Goal: Task Accomplishment & Management: Manage account settings

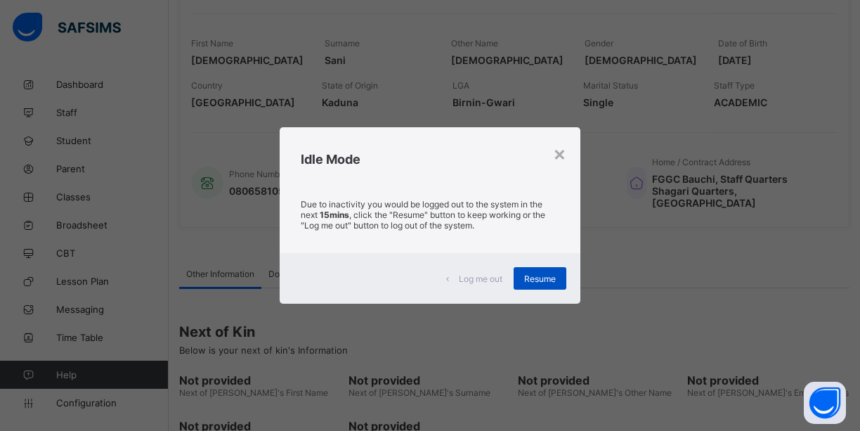
scroll to position [225, 0]
click at [542, 268] on div "Resume" at bounding box center [540, 278] width 53 height 22
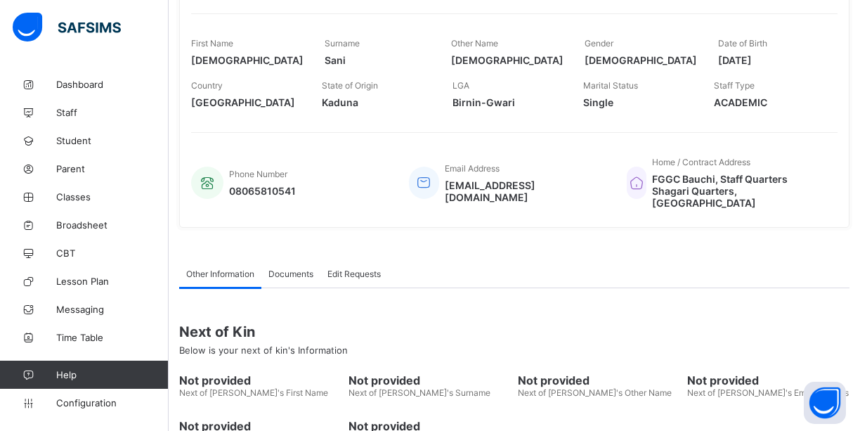
click at [560, 266] on div "Other Information Documents Edit Requests" at bounding box center [514, 273] width 670 height 29
click at [321, 152] on div "Phone Number 08065810541" at bounding box center [289, 183] width 197 height 66
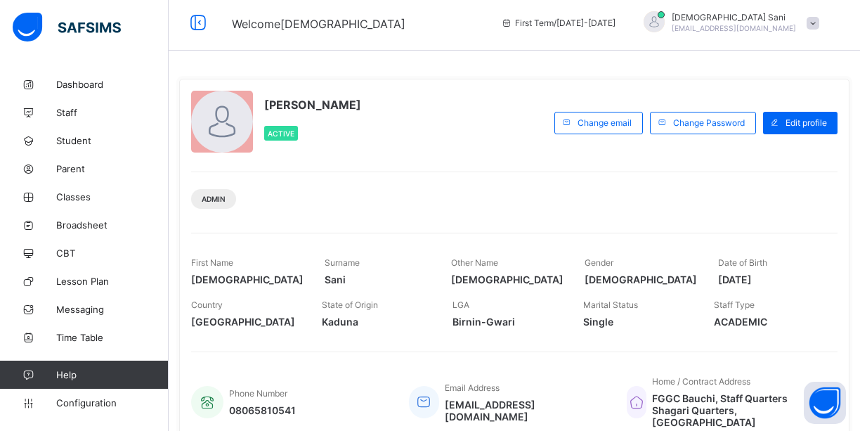
scroll to position [0, 0]
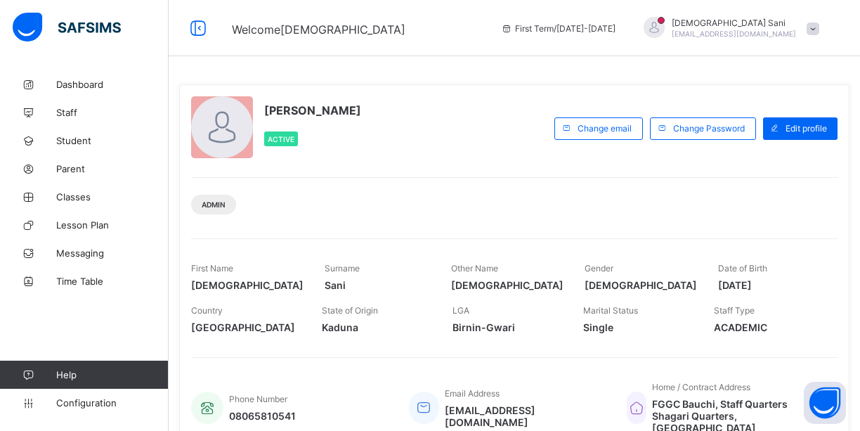
click at [811, 29] on div "[PERSON_NAME] [EMAIL_ADDRESS][DOMAIN_NAME]" at bounding box center [727, 28] width 197 height 23
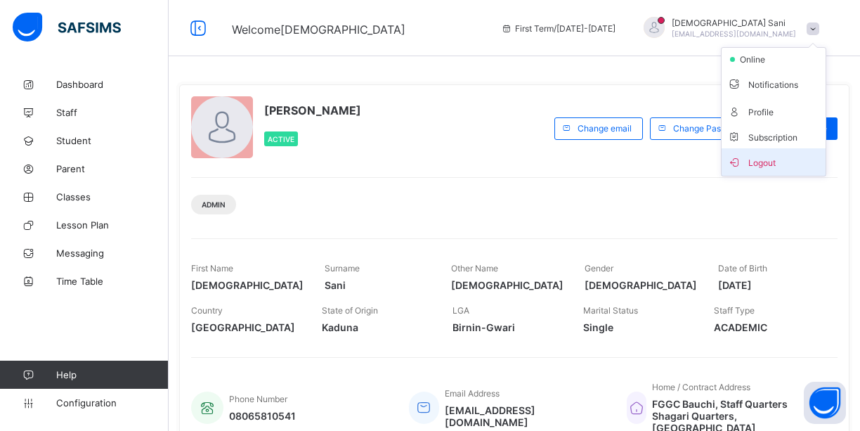
click at [771, 163] on span "Logout" at bounding box center [773, 162] width 93 height 16
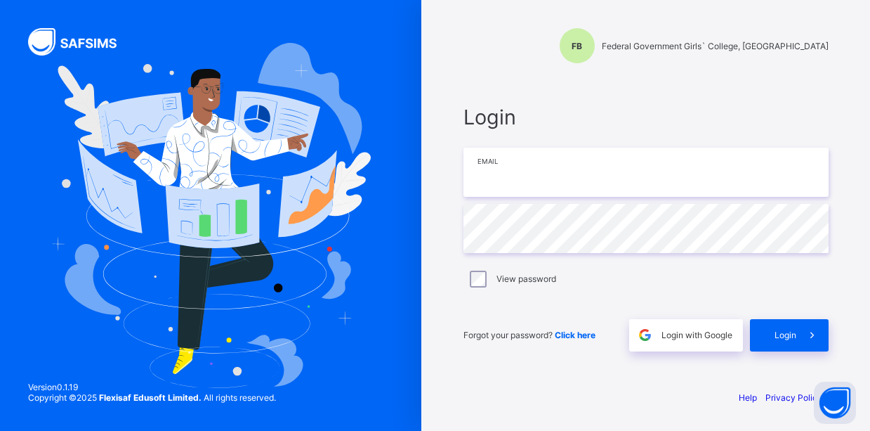
click at [627, 188] on input "email" at bounding box center [646, 172] width 365 height 49
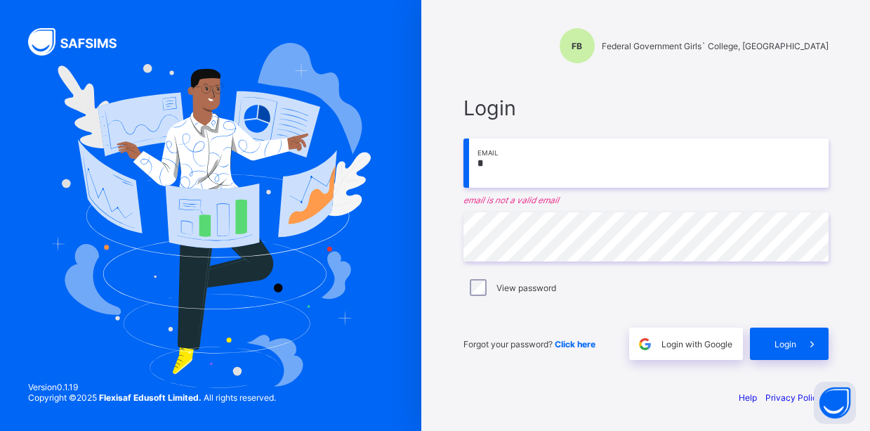
type input "**********"
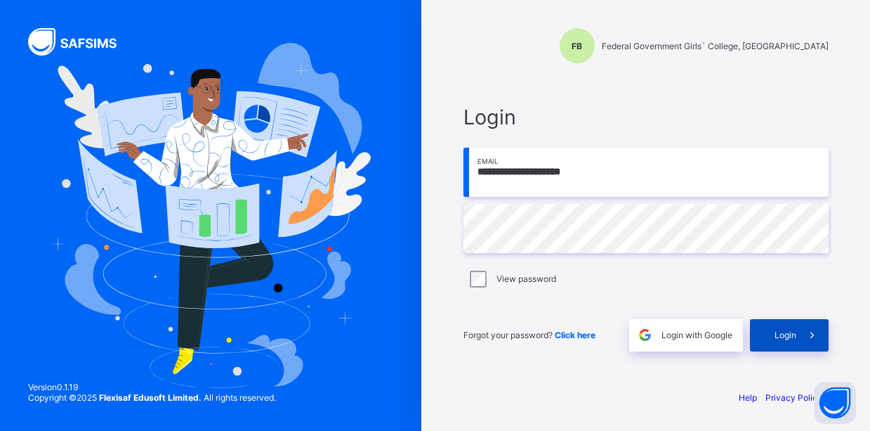
click at [783, 346] on div "Login" at bounding box center [789, 335] width 79 height 32
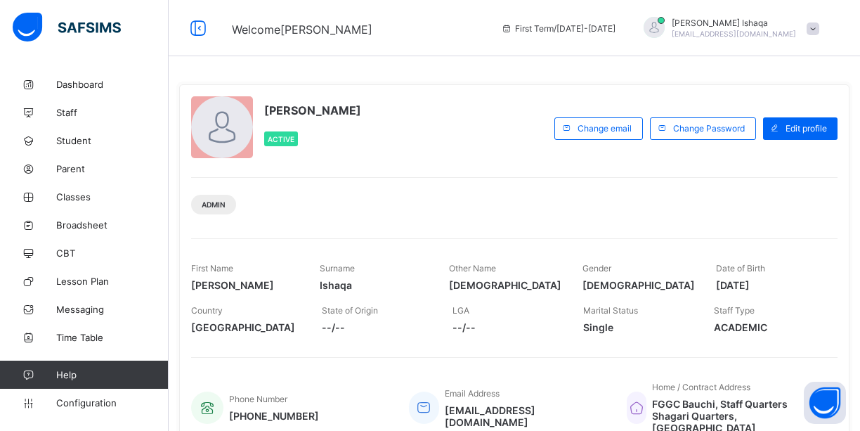
click at [821, 35] on div "[PERSON_NAME] [EMAIL_ADDRESS][DOMAIN_NAME]" at bounding box center [727, 28] width 197 height 23
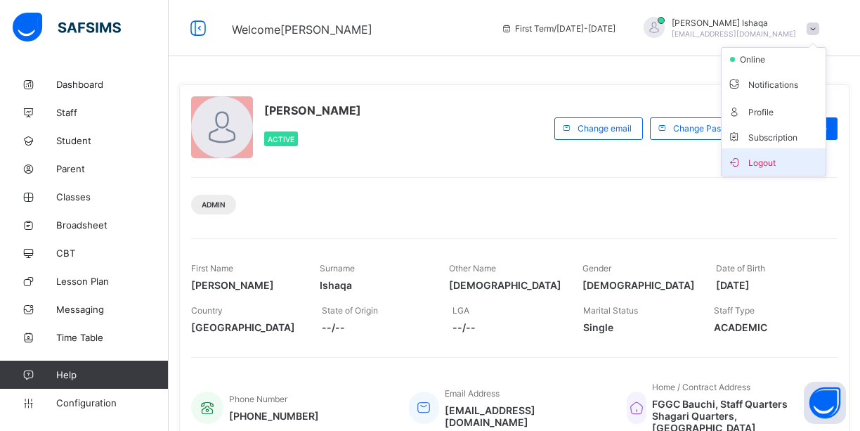
click at [774, 161] on span "Logout" at bounding box center [773, 162] width 93 height 16
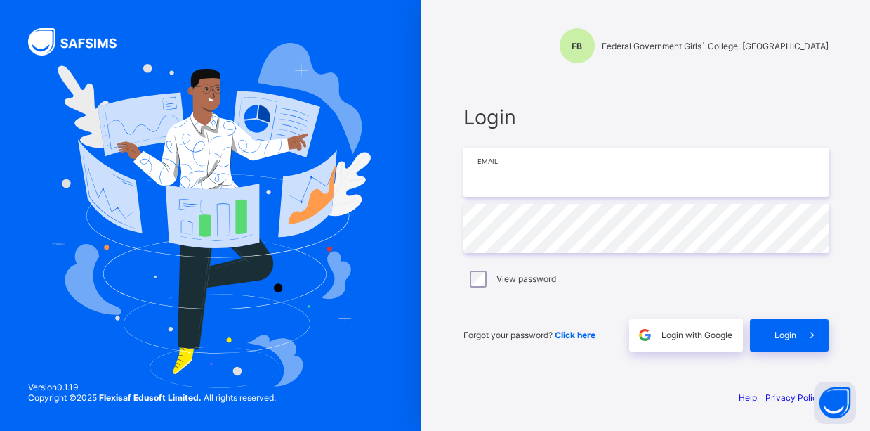
click at [542, 179] on input "email" at bounding box center [646, 172] width 365 height 49
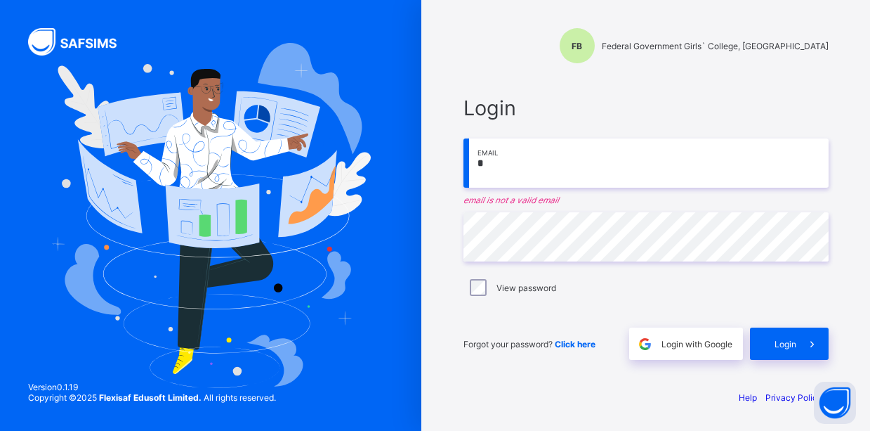
type input "**********"
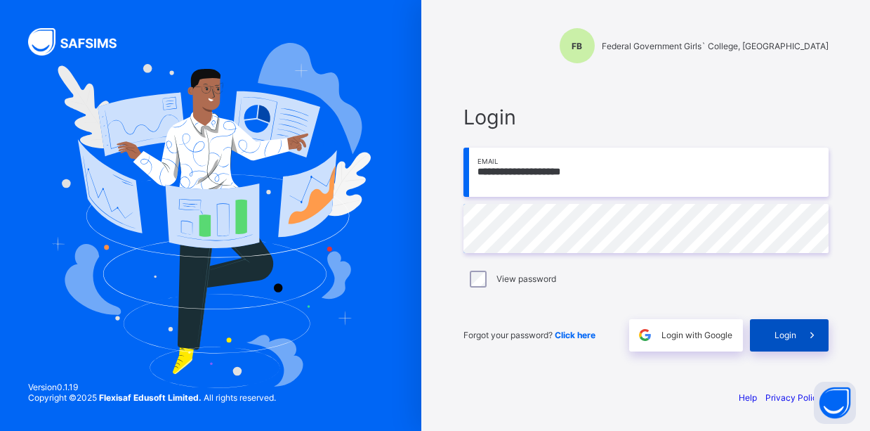
click at [777, 334] on span "Login" at bounding box center [786, 334] width 22 height 11
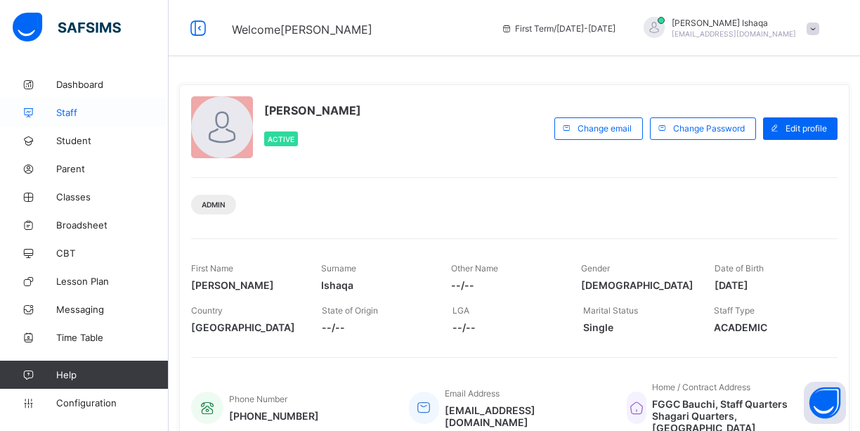
click at [69, 107] on span "Staff" at bounding box center [112, 112] width 112 height 11
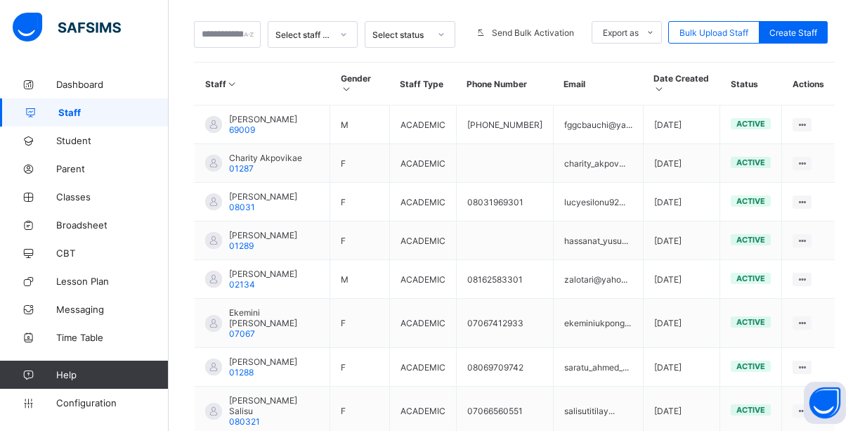
scroll to position [304, 0]
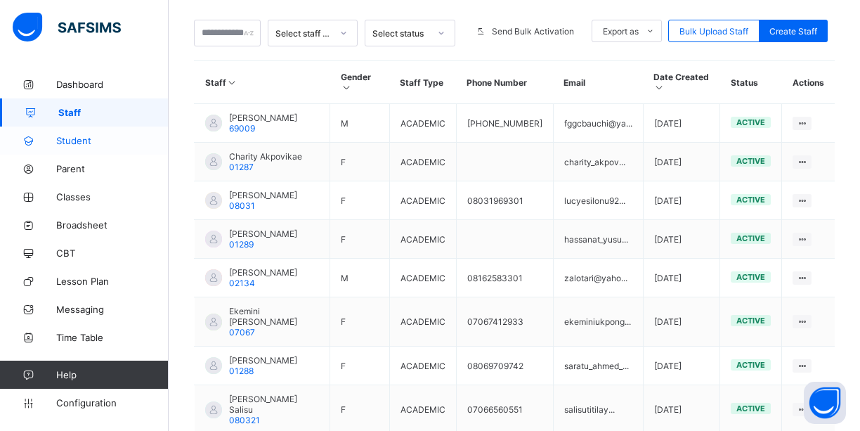
click at [86, 148] on link "Student" at bounding box center [84, 140] width 169 height 28
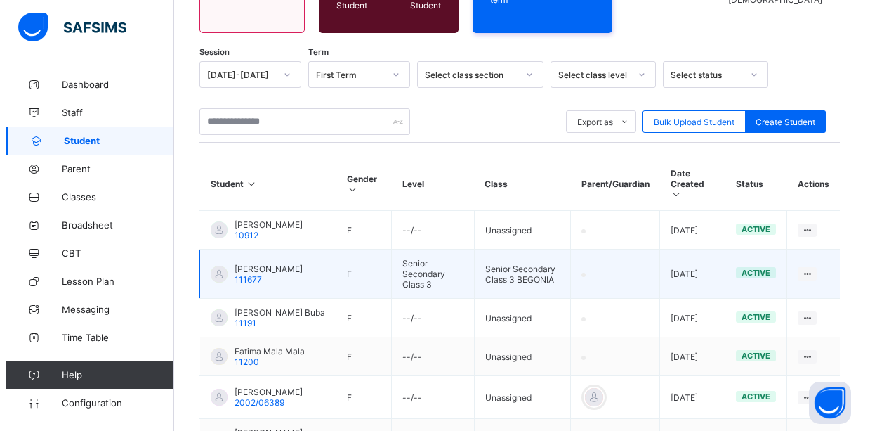
scroll to position [304, 0]
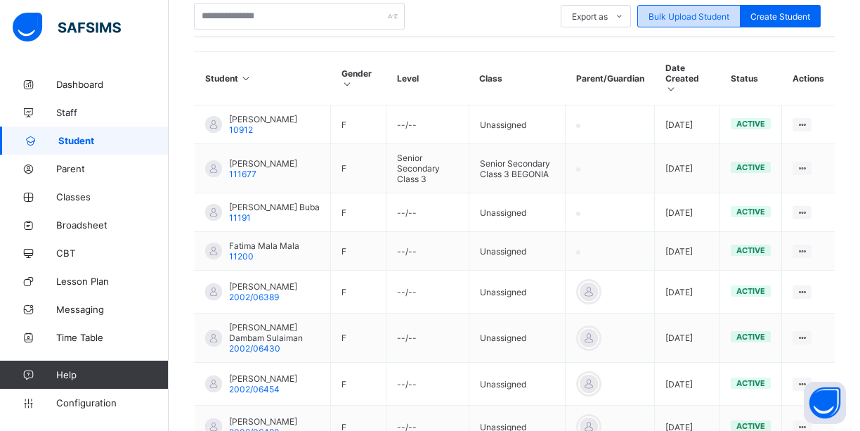
click at [677, 16] on div "Bulk Upload Student" at bounding box center [688, 16] width 103 height 22
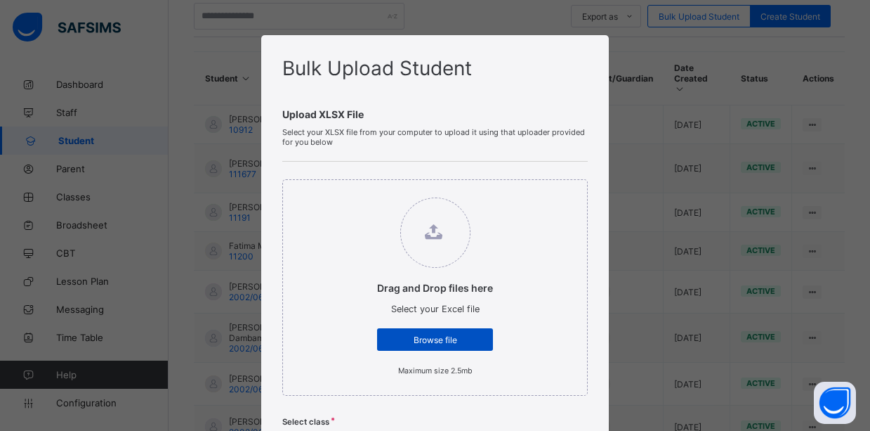
click at [439, 330] on div "Browse file" at bounding box center [435, 339] width 116 height 22
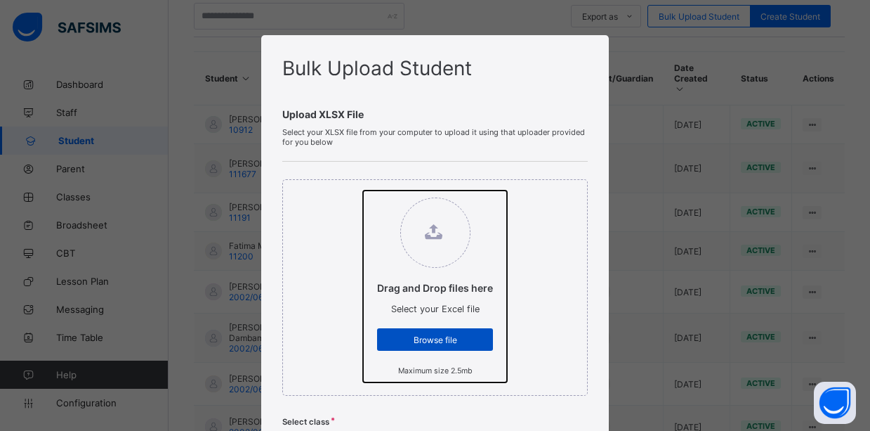
click at [363, 190] on input "Drag and Drop files here Select your Excel file Browse file Maximum size 2.5mb" at bounding box center [363, 190] width 0 height 0
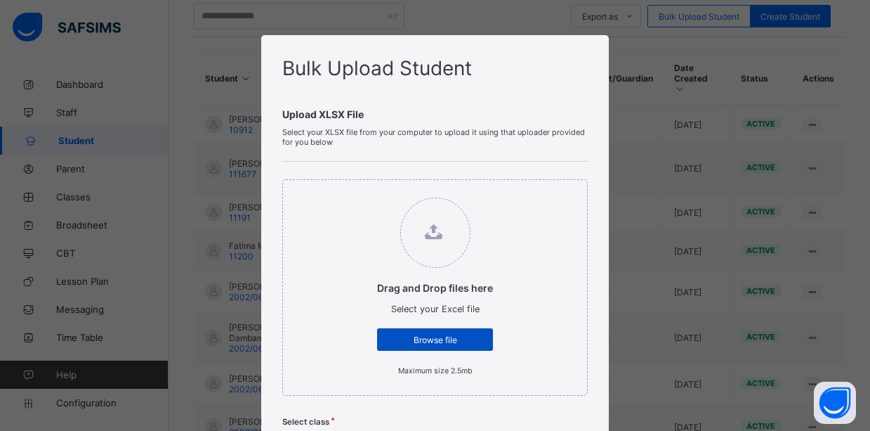
click at [437, 345] on div "Browse file" at bounding box center [435, 339] width 116 height 22
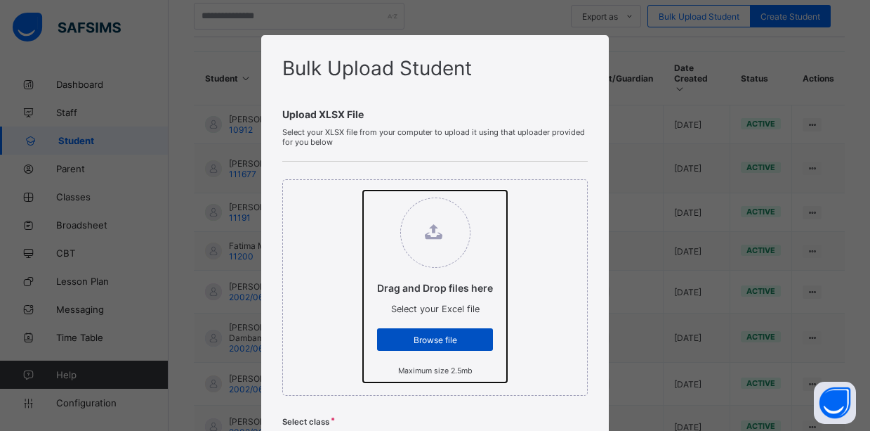
click at [363, 190] on input "Drag and Drop files here Select your Excel file Browse file Maximum size 2.5mb" at bounding box center [363, 190] width 0 height 0
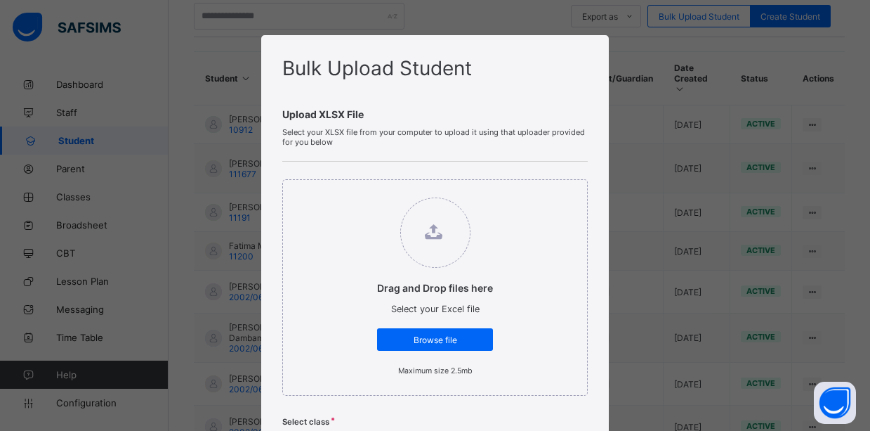
click at [644, 100] on div "Bulk Upload Student Upload XLSX File Select your XLSX file from your computer t…" at bounding box center [435, 215] width 870 height 431
click at [737, 36] on div "Bulk Upload Student Upload XLSX File Select your XLSX file from your computer t…" at bounding box center [435, 215] width 870 height 431
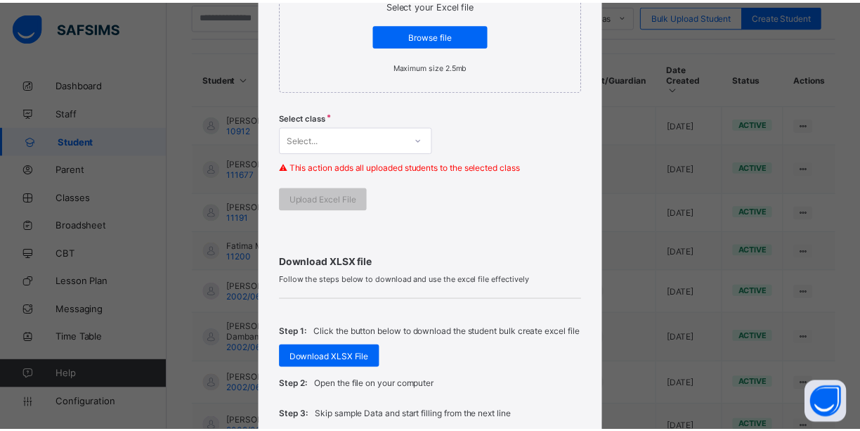
scroll to position [308, 0]
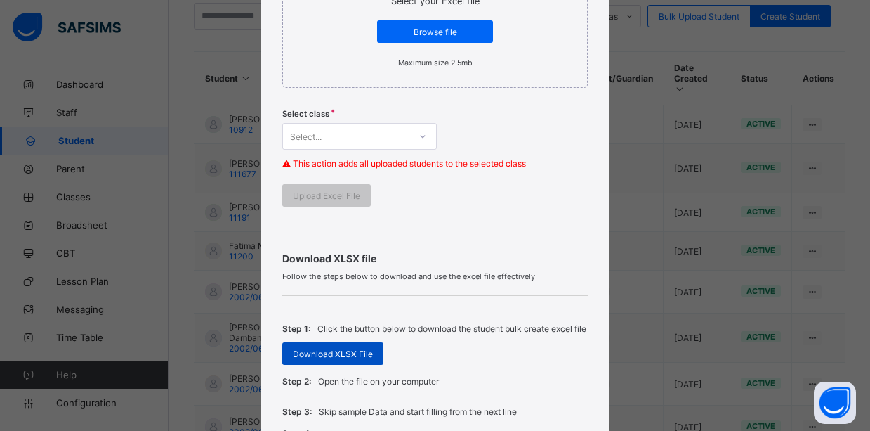
click at [322, 359] on span "Download XLSX File" at bounding box center [333, 353] width 80 height 11
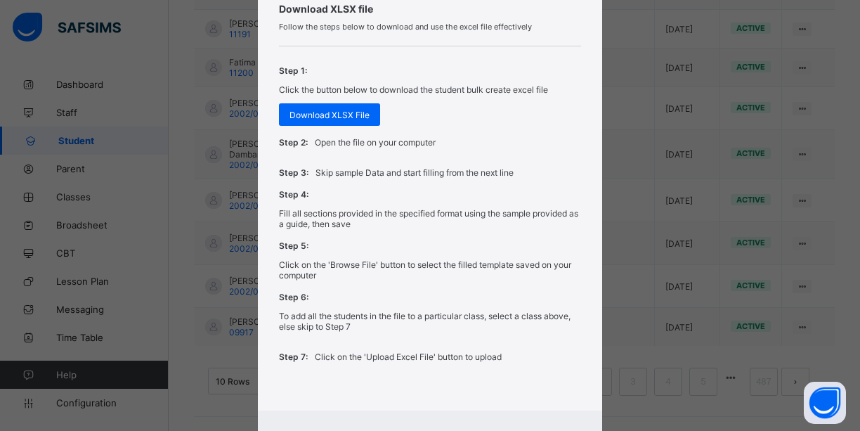
scroll to position [622, 0]
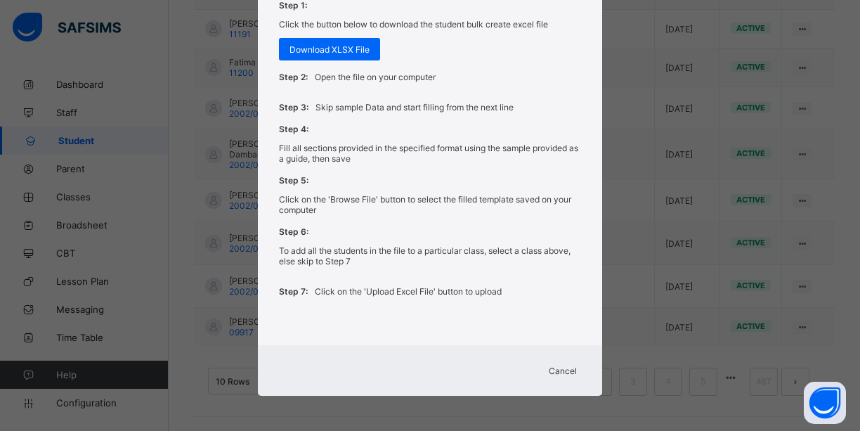
click at [568, 372] on span "Cancel" at bounding box center [563, 370] width 28 height 11
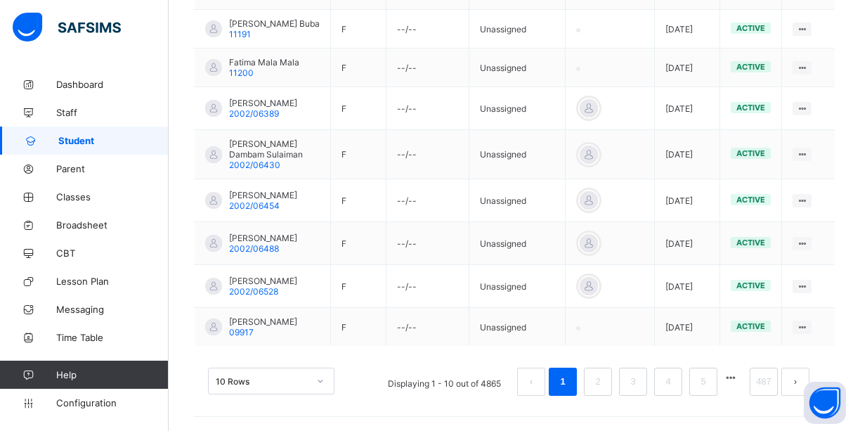
click at [568, 372] on link "1" at bounding box center [562, 381] width 13 height 18
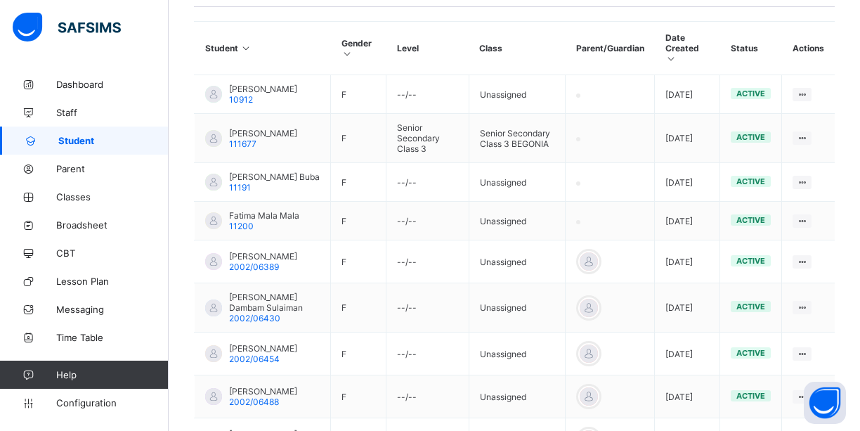
scroll to position [370, 0]
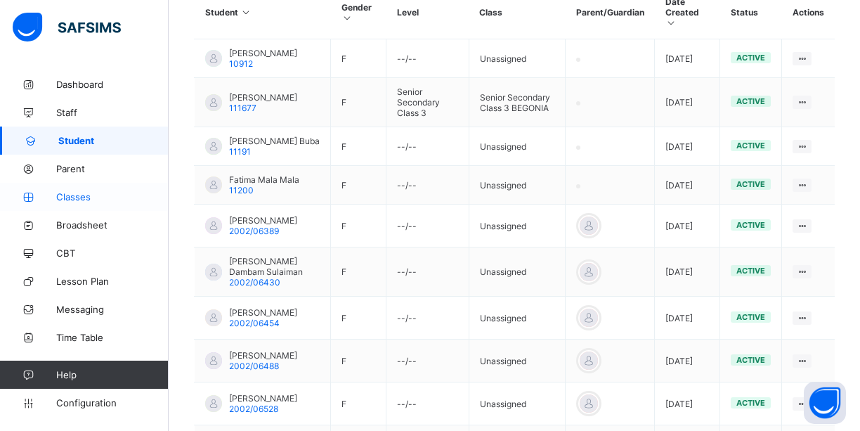
click at [93, 204] on link "Classes" at bounding box center [84, 197] width 169 height 28
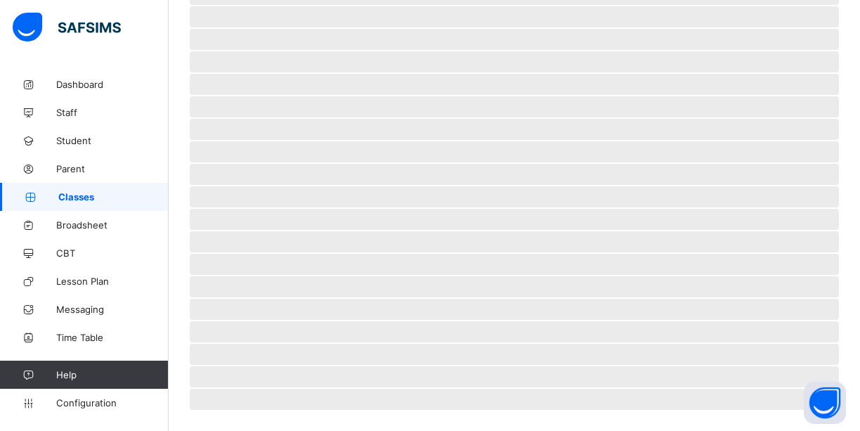
scroll to position [337, 0]
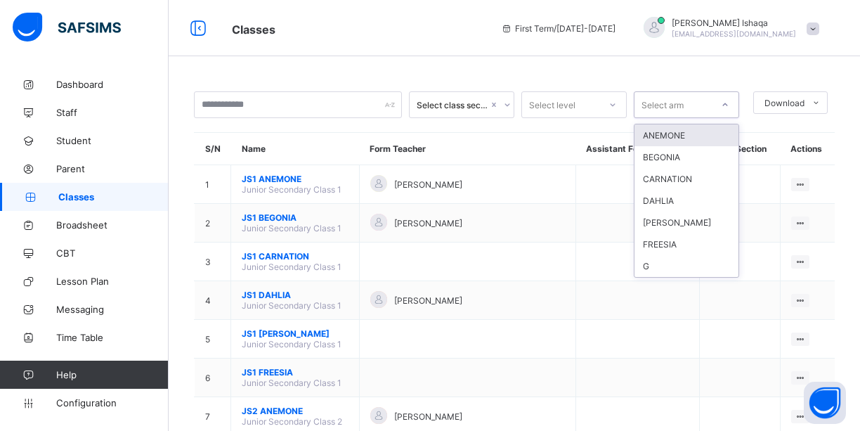
click at [729, 106] on icon at bounding box center [725, 105] width 8 height 14
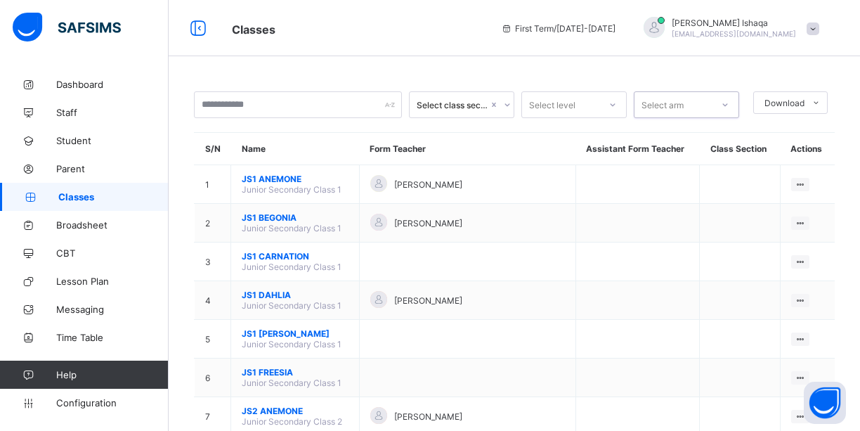
click at [729, 106] on icon at bounding box center [725, 105] width 8 height 14
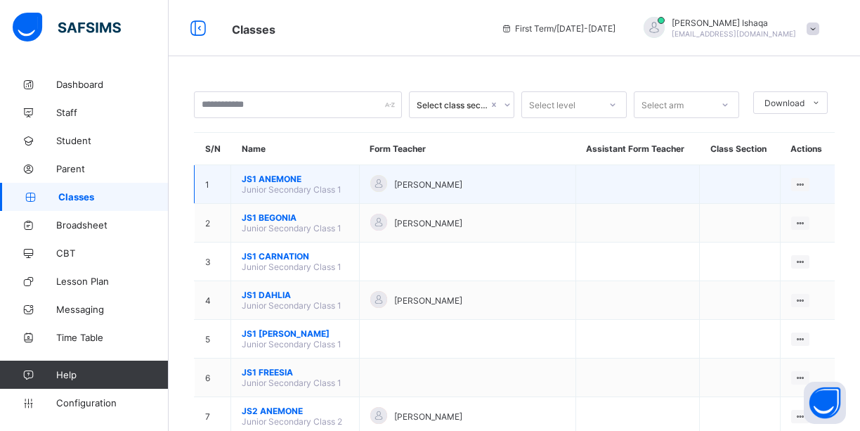
click at [270, 188] on span "Junior Secondary Class 1" at bounding box center [292, 189] width 100 height 11
click at [302, 183] on span "JS1 ANEMONE" at bounding box center [295, 179] width 107 height 11
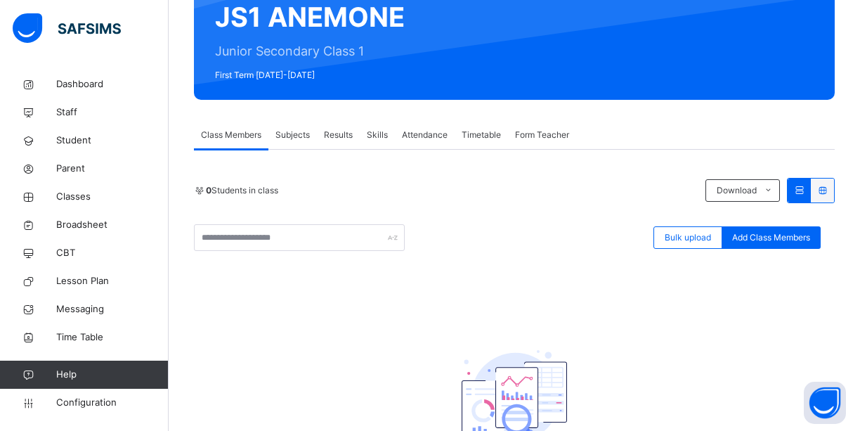
scroll to position [143, 0]
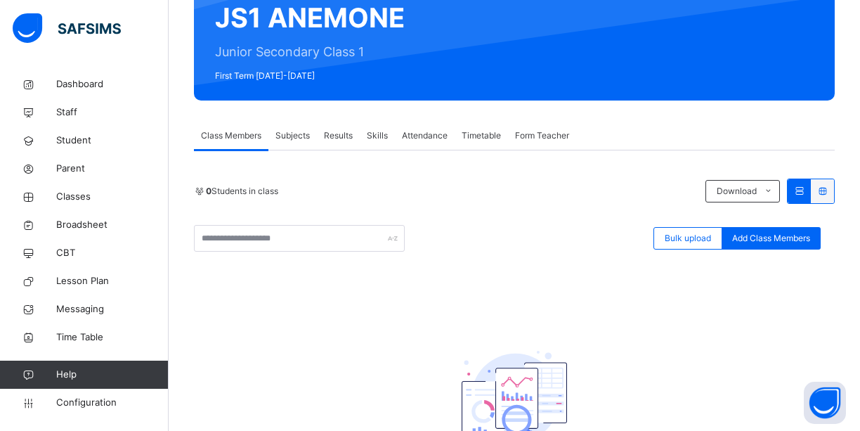
click at [292, 137] on span "Subjects" at bounding box center [292, 135] width 34 height 13
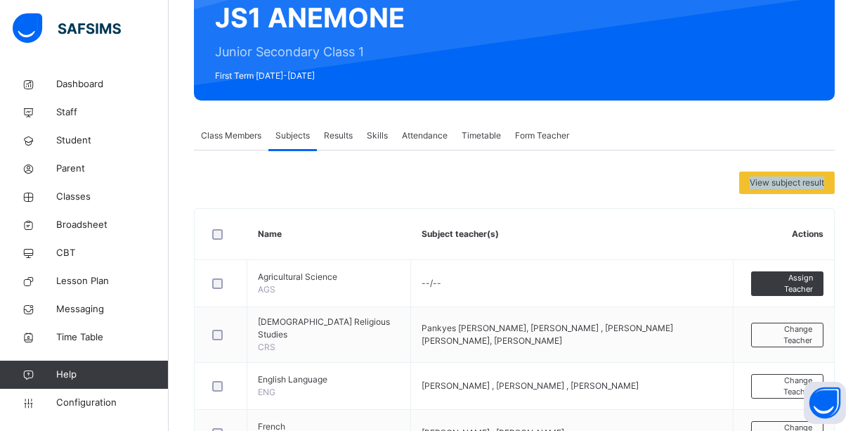
drag, startPoint x: 857, startPoint y: 111, endPoint x: 858, endPoint y: 151, distance: 40.1
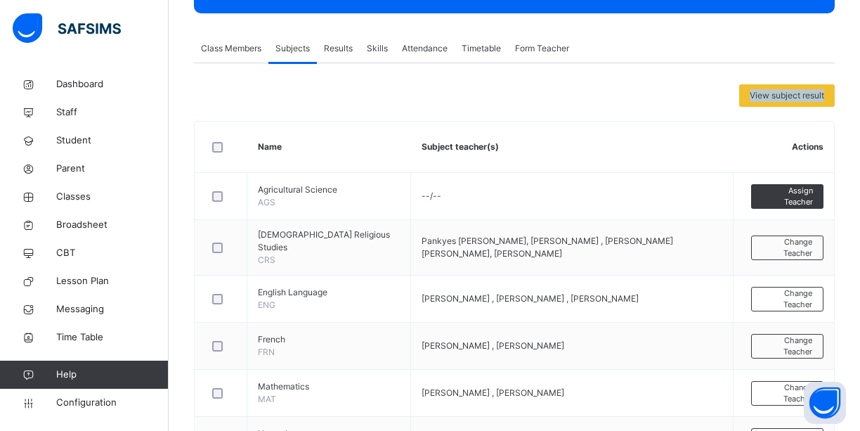
scroll to position [235, 0]
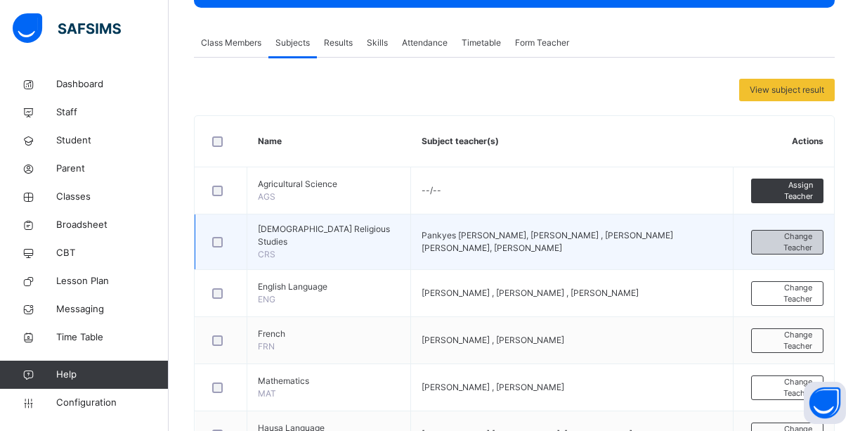
click at [799, 242] on span "Change Teacher" at bounding box center [787, 241] width 50 height 23
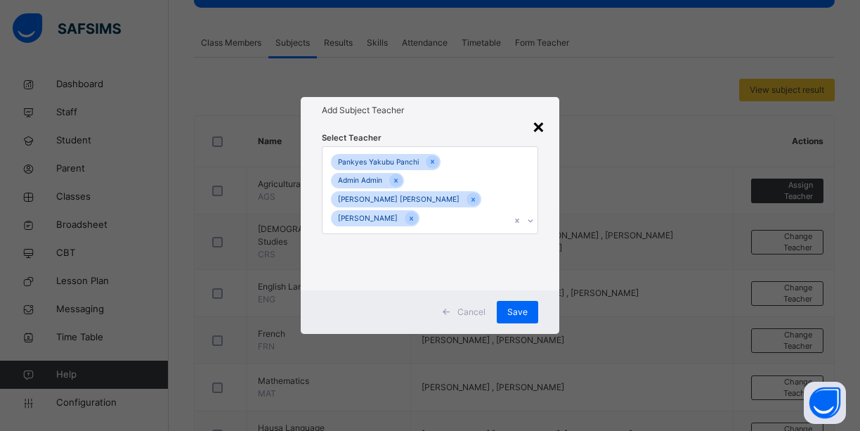
click at [537, 134] on div "×" at bounding box center [538, 126] width 13 height 30
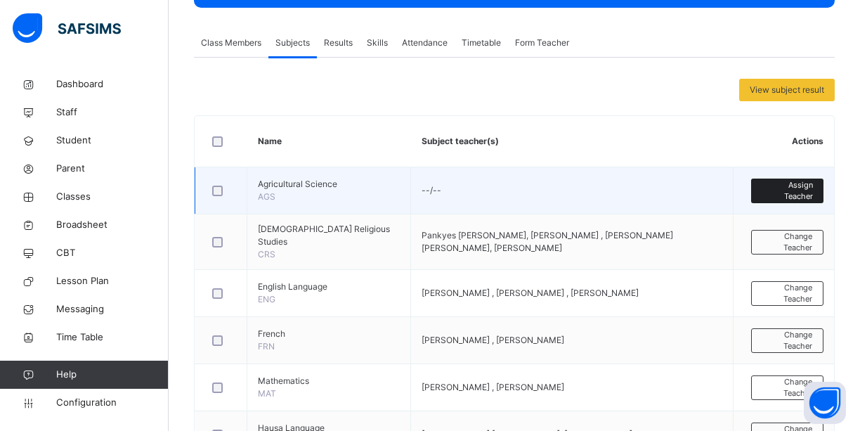
click at [796, 197] on div "Assign Teacher" at bounding box center [787, 190] width 72 height 25
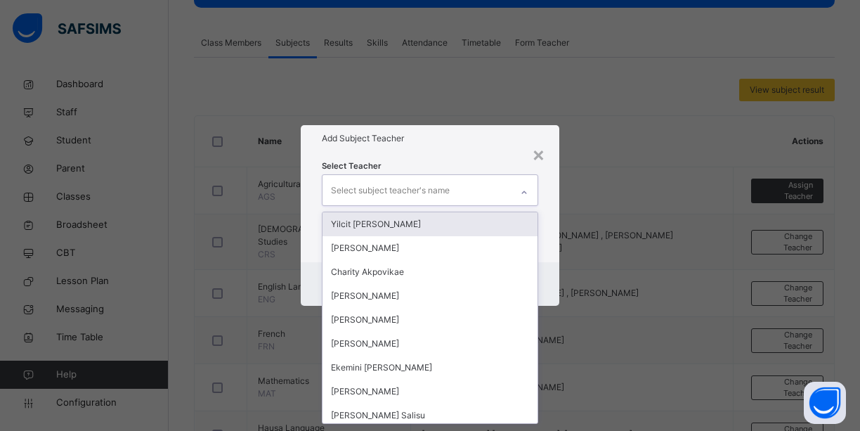
click at [526, 192] on icon at bounding box center [524, 192] width 8 height 14
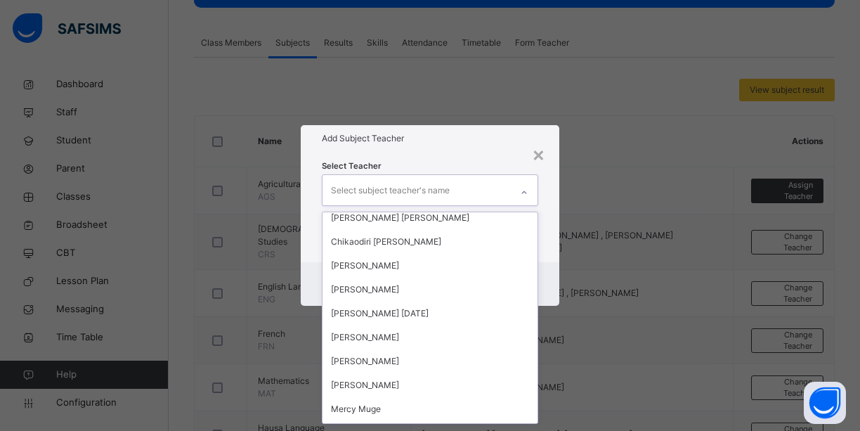
scroll to position [1184, 0]
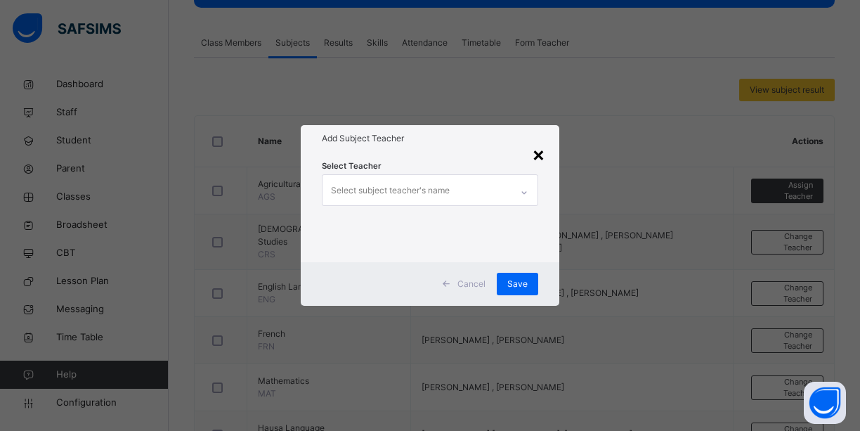
click at [541, 156] on div "×" at bounding box center [538, 154] width 13 height 30
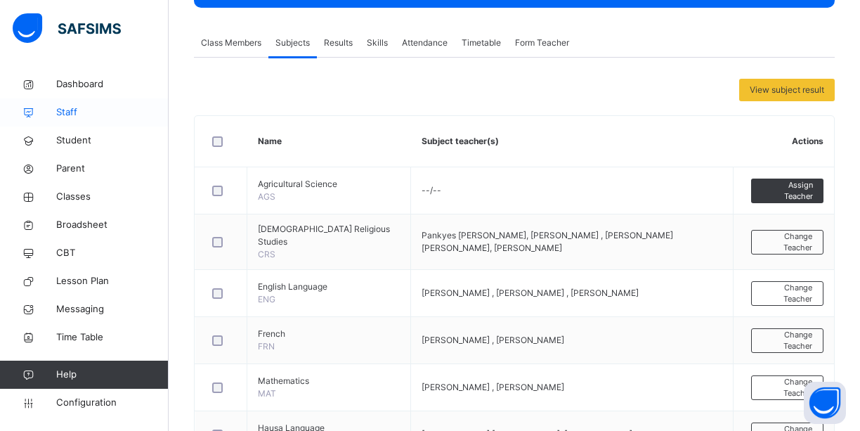
click at [80, 120] on link "Staff" at bounding box center [84, 112] width 169 height 28
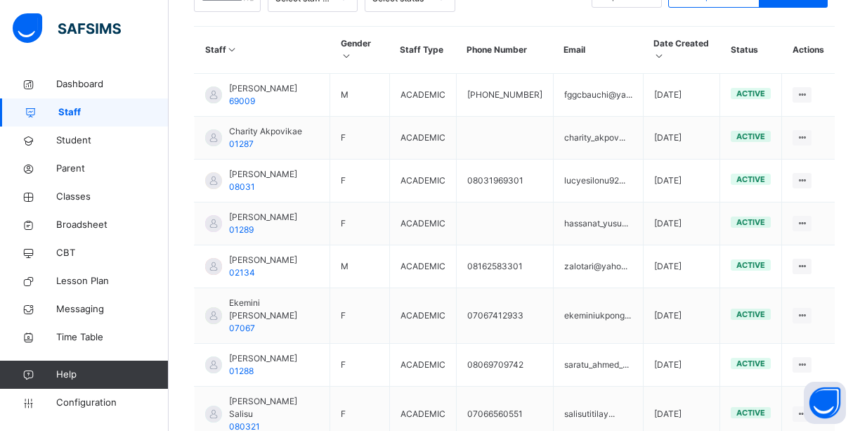
scroll to position [366, 0]
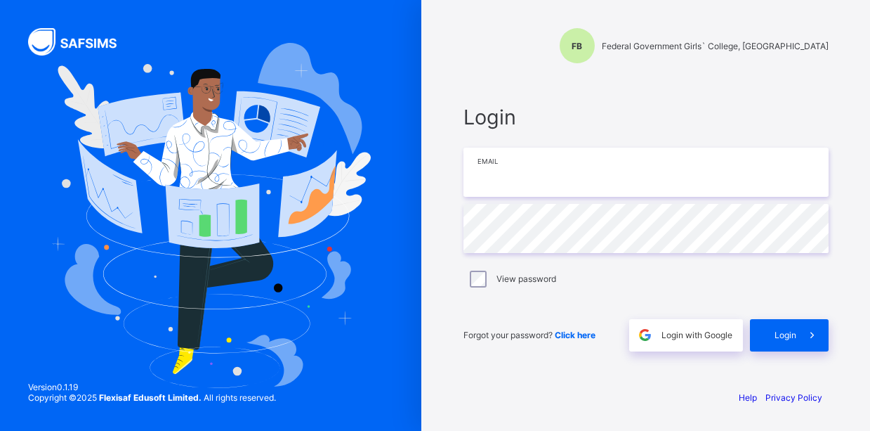
click at [612, 176] on input "email" at bounding box center [646, 172] width 365 height 49
drag, startPoint x: 612, startPoint y: 168, endPoint x: 465, endPoint y: 166, distance: 146.8
click at [465, 166] on input "**********" at bounding box center [646, 172] width 365 height 49
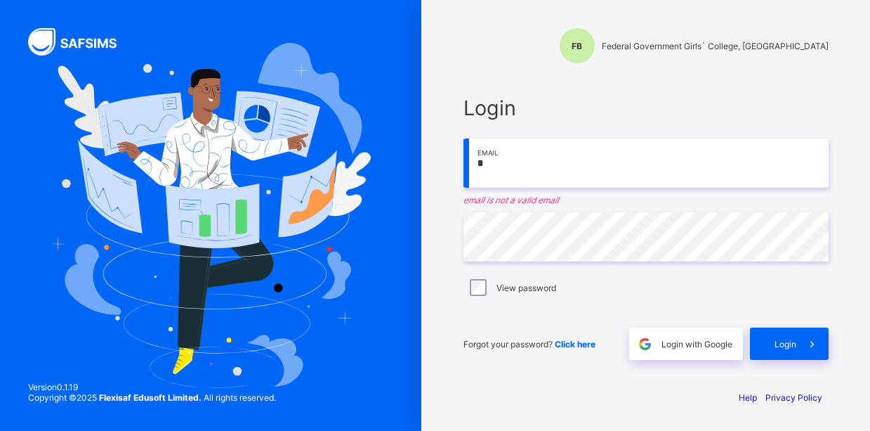
type input "**********"
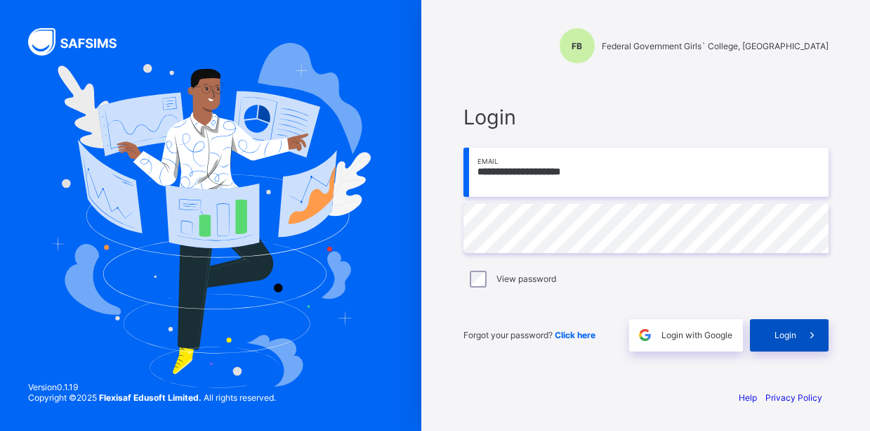
click at [783, 335] on span "Login" at bounding box center [786, 334] width 22 height 11
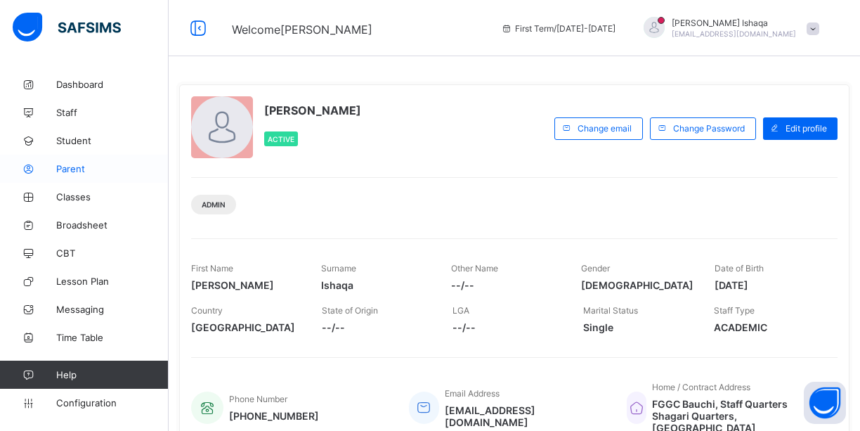
click at [72, 169] on span "Parent" at bounding box center [112, 168] width 112 height 11
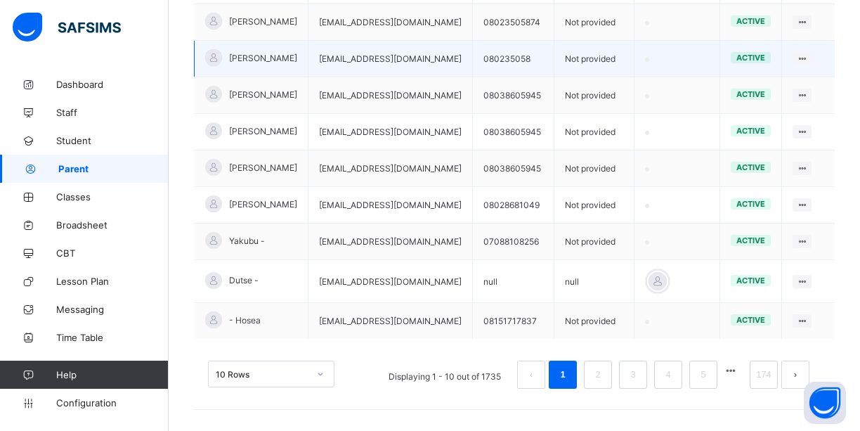
scroll to position [418, 0]
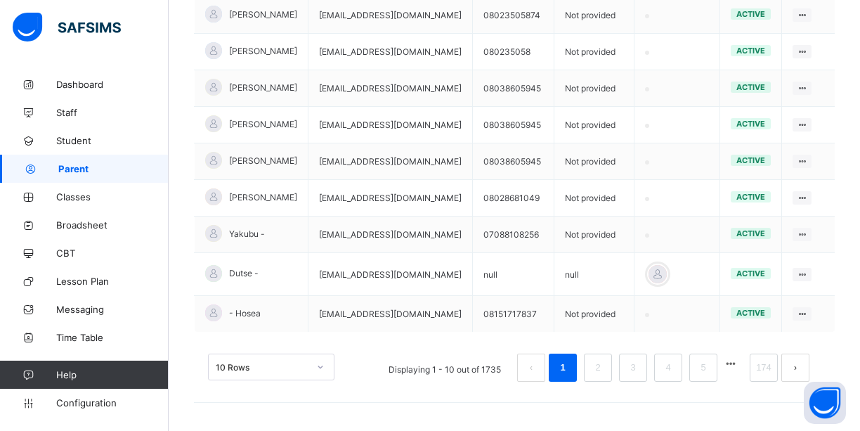
click at [76, 173] on span "Parent" at bounding box center [113, 168] width 110 height 11
click at [71, 200] on span "Classes" at bounding box center [112, 196] width 112 height 11
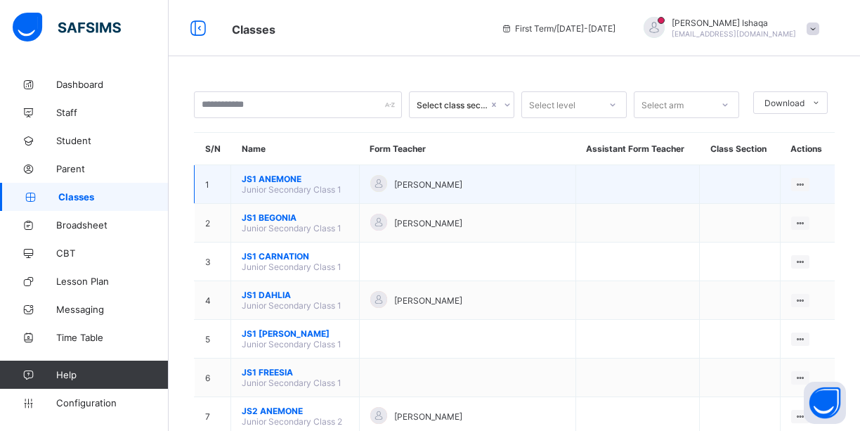
click at [263, 187] on span "Junior Secondary Class 1" at bounding box center [292, 189] width 100 height 11
click at [279, 192] on span "Junior Secondary Class 1" at bounding box center [292, 189] width 100 height 11
click at [809, 198] on ul "View Class Assign form Teacher" at bounding box center [753, 224] width 114 height 52
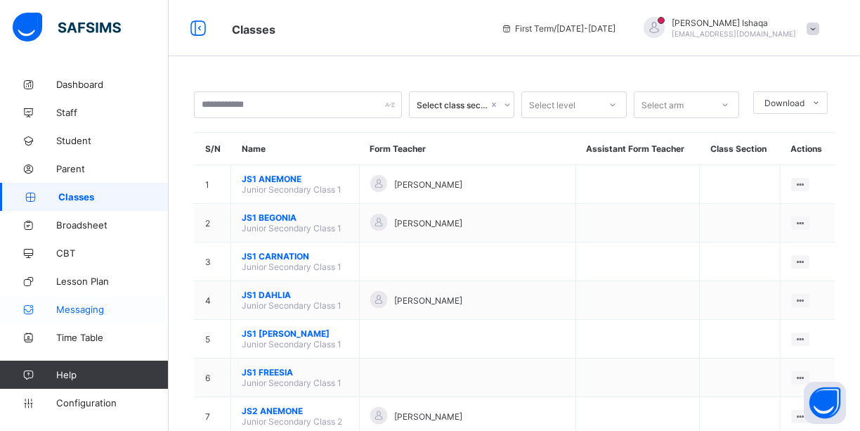
click at [67, 310] on span "Messaging" at bounding box center [112, 308] width 112 height 11
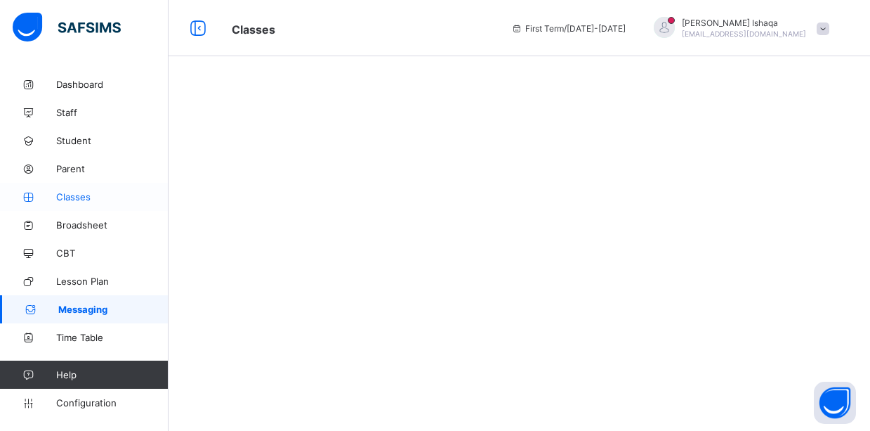
click at [70, 206] on link "Classes" at bounding box center [84, 197] width 169 height 28
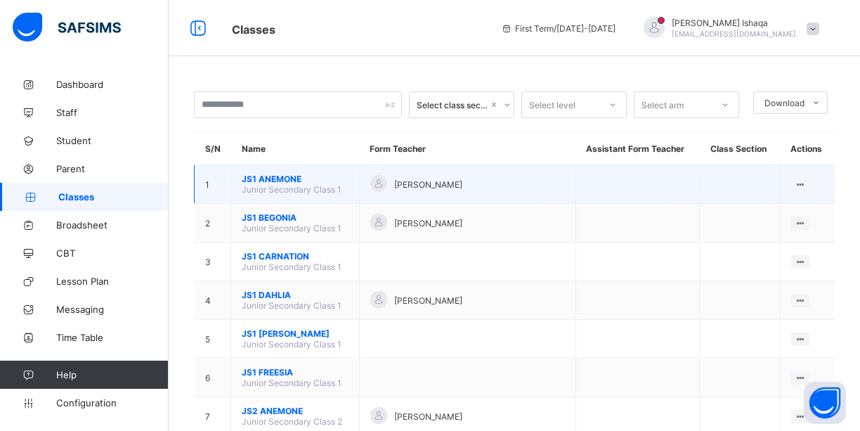
click at [268, 187] on span "Junior Secondary Class 1" at bounding box center [292, 189] width 100 height 11
click at [807, 198] on ul "View Class Assign form Teacher" at bounding box center [753, 224] width 114 height 52
click at [745, 217] on div "View Class" at bounding box center [763, 211] width 80 height 14
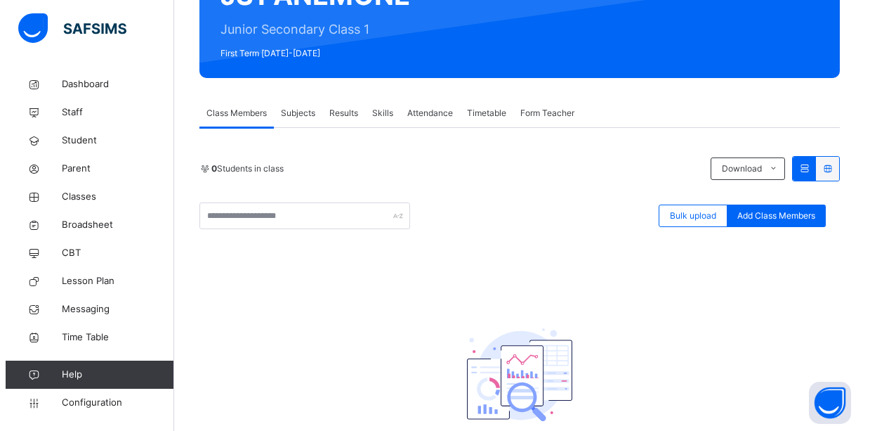
scroll to position [141, 0]
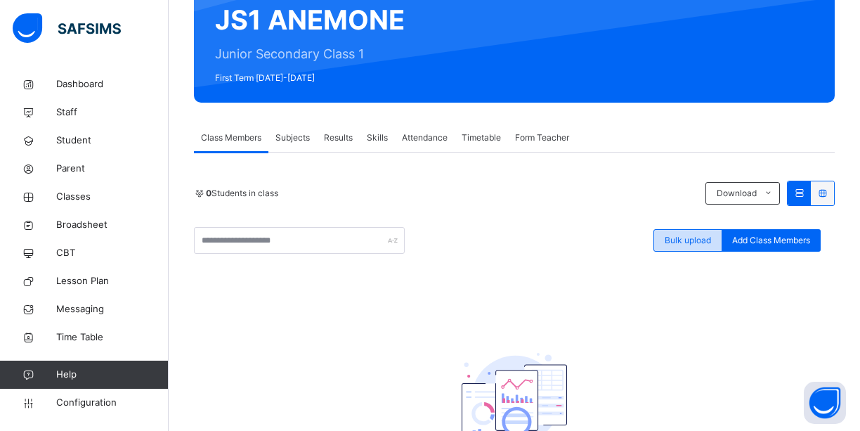
click at [685, 240] on span "Bulk upload" at bounding box center [688, 240] width 46 height 13
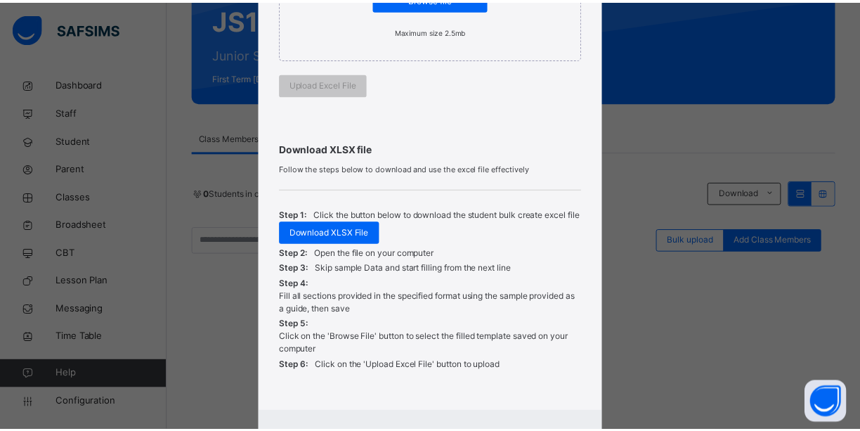
scroll to position [428, 0]
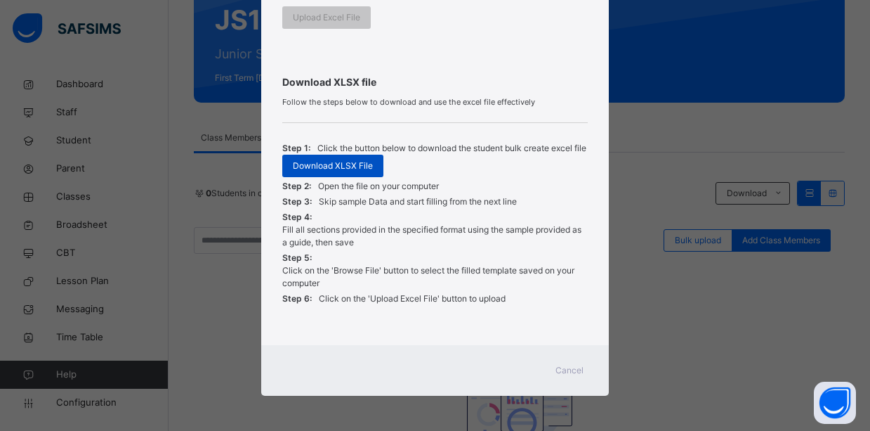
click at [351, 169] on span "Download XLSX File" at bounding box center [333, 165] width 80 height 13
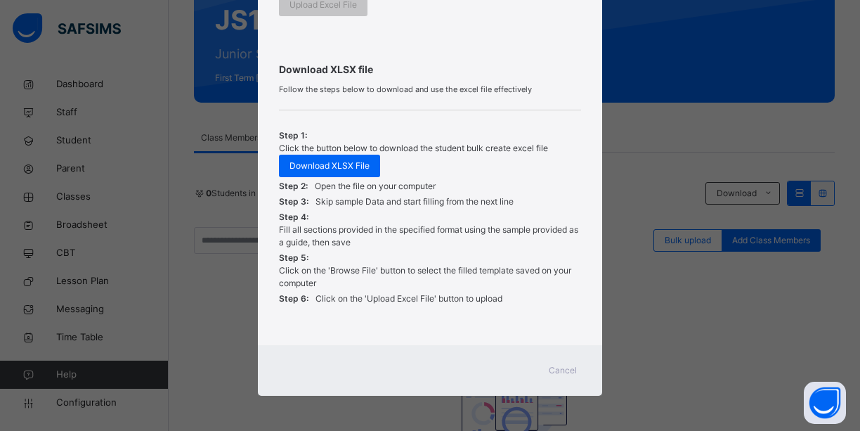
click at [554, 370] on span "Cancel" at bounding box center [563, 370] width 28 height 13
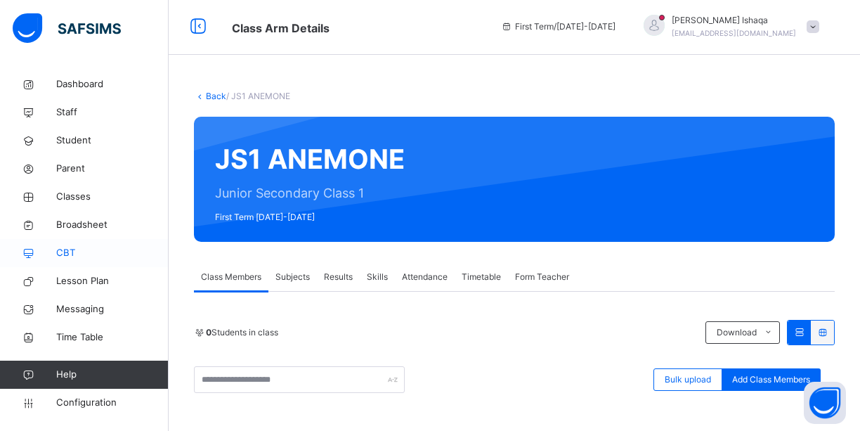
scroll to position [0, 0]
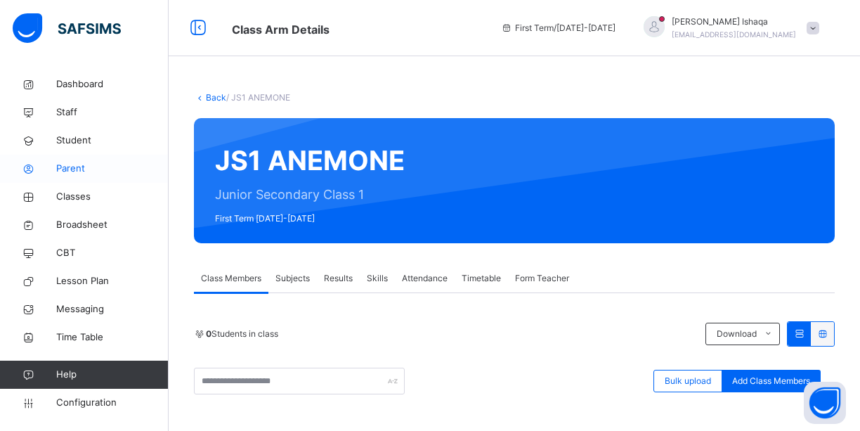
click at [83, 164] on span "Parent" at bounding box center [112, 169] width 112 height 14
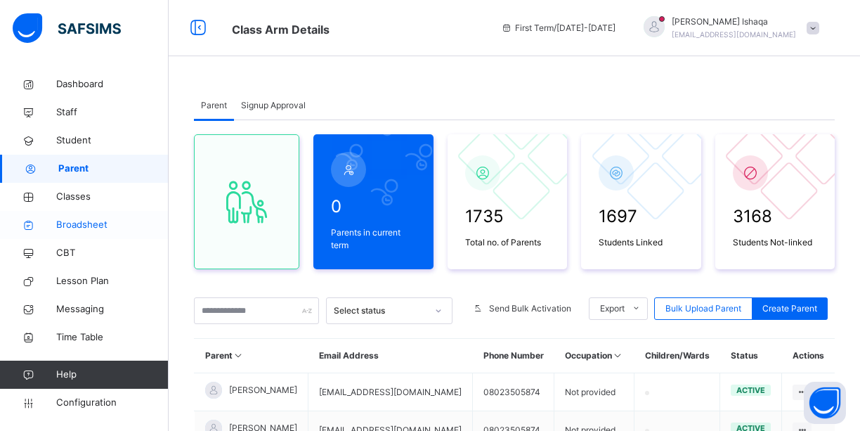
click at [73, 230] on span "Broadsheet" at bounding box center [112, 225] width 112 height 14
